Goal: Communication & Community: Answer question/provide support

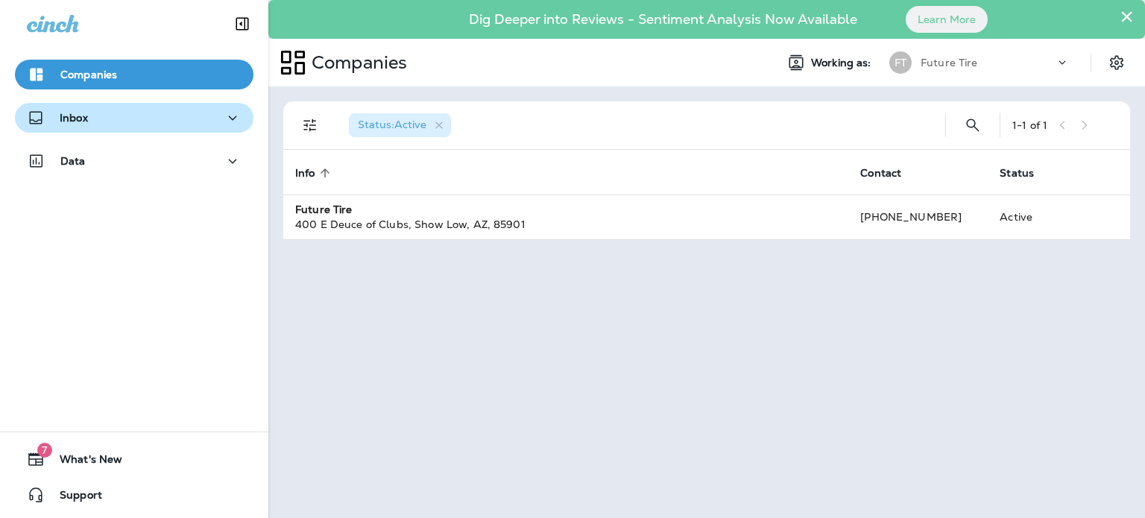
click at [131, 117] on div "Inbox" at bounding box center [134, 118] width 215 height 19
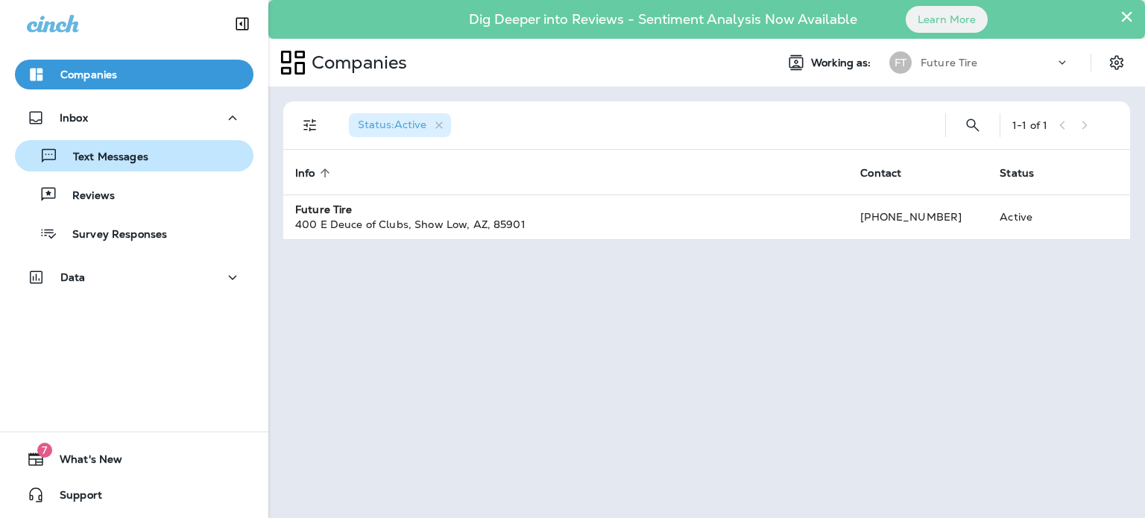
click at [116, 156] on p "Text Messages" at bounding box center [103, 158] width 90 height 14
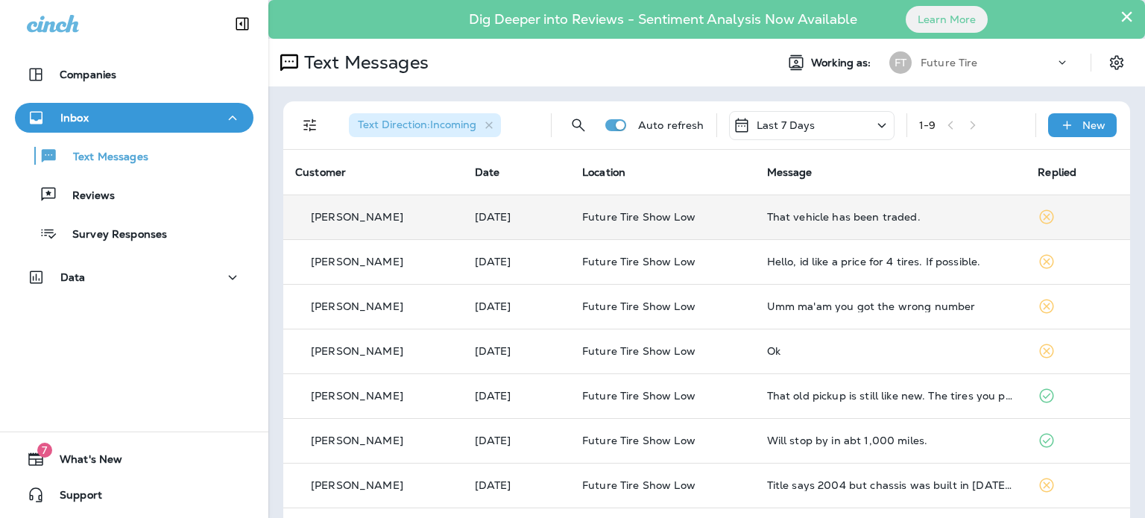
click at [411, 209] on div "[PERSON_NAME]" at bounding box center [373, 217] width 156 height 16
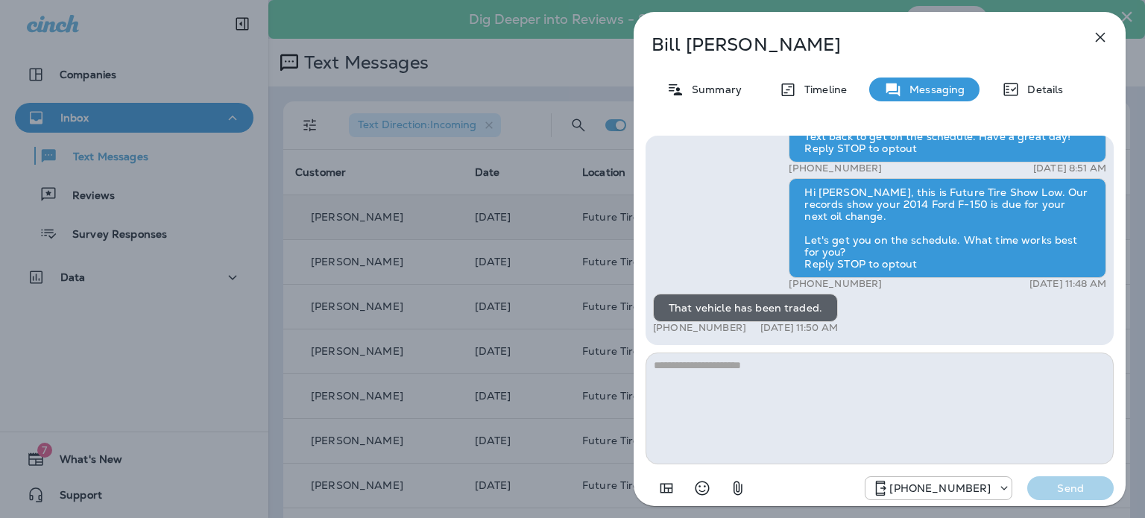
click at [769, 370] on textarea at bounding box center [879, 408] width 468 height 112
type textarea "**********"
click at [1082, 488] on p "Send" at bounding box center [1070, 487] width 63 height 13
